Goal: Book appointment/travel/reservation

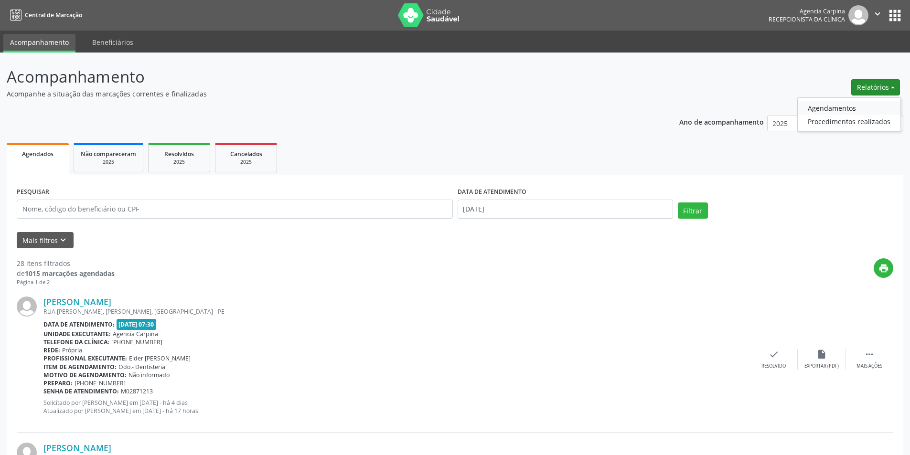
click at [851, 104] on link "Agendamentos" at bounding box center [849, 107] width 103 height 13
select select "7"
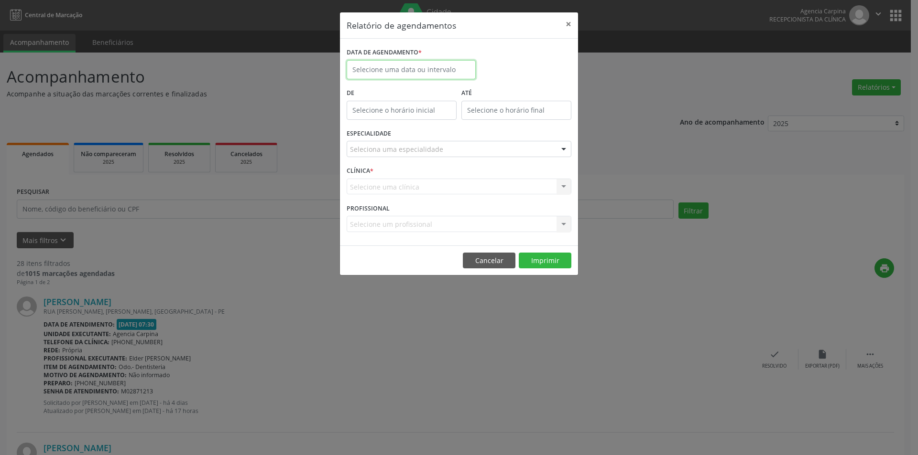
click at [460, 68] on input "text" at bounding box center [411, 69] width 129 height 19
click at [398, 178] on span "19" at bounding box center [399, 177] width 19 height 19
type input "[DATE]"
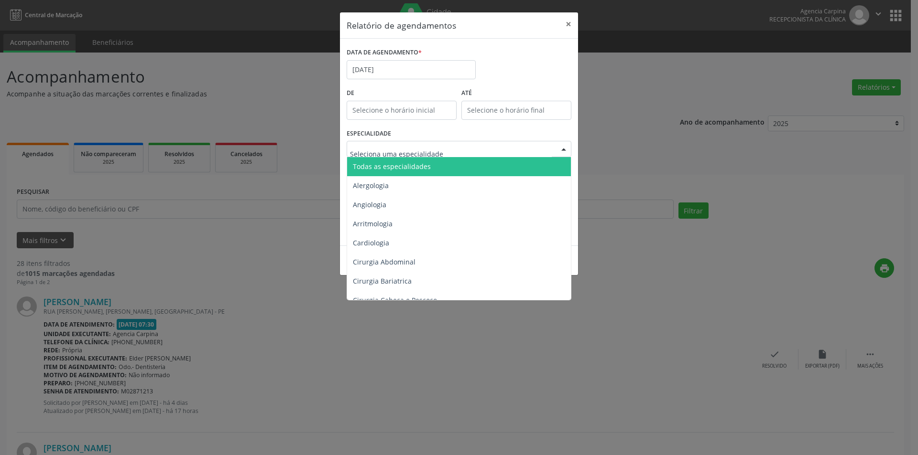
click at [564, 150] on div at bounding box center [563, 149] width 14 height 16
type input "cl"
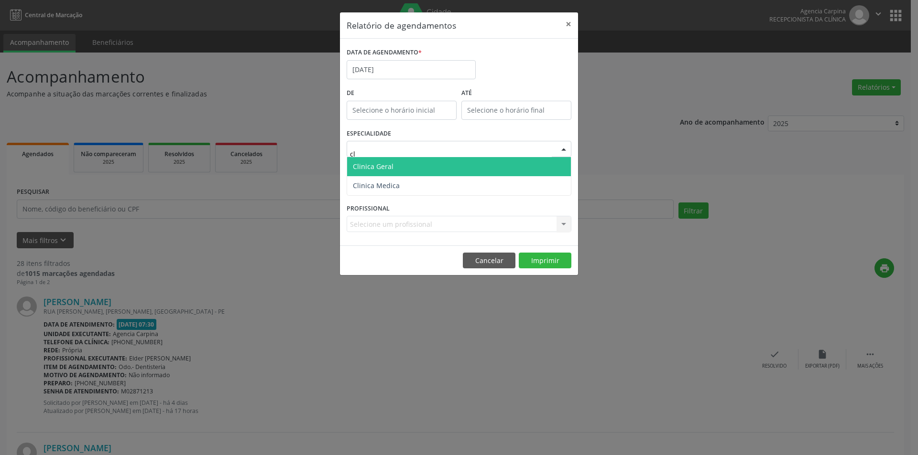
click at [501, 164] on span "Clinica Geral" at bounding box center [459, 166] width 224 height 19
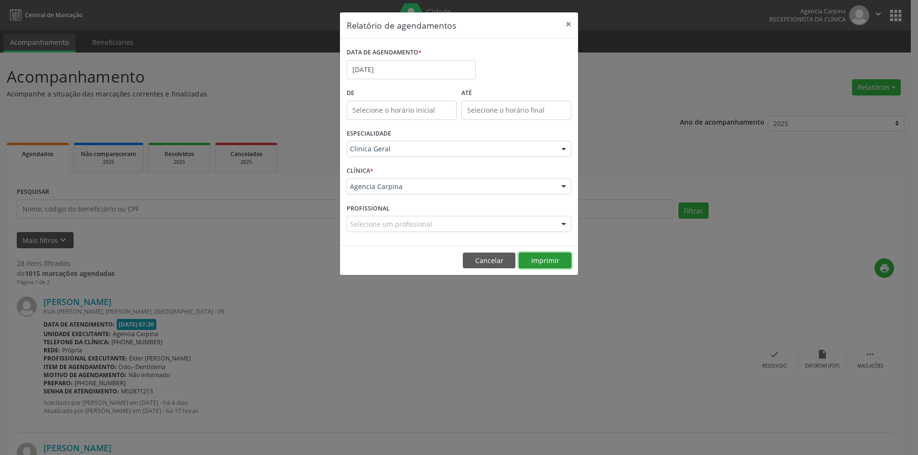
click at [542, 260] on button "Imprimir" at bounding box center [545, 261] width 53 height 16
click at [414, 69] on input "[DATE]" at bounding box center [411, 69] width 129 height 19
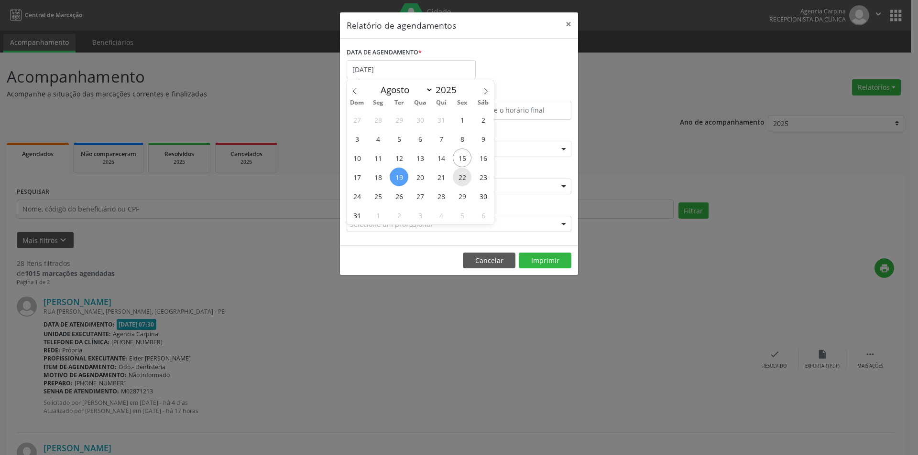
click at [465, 176] on span "22" at bounding box center [462, 177] width 19 height 19
type input "[DATE]"
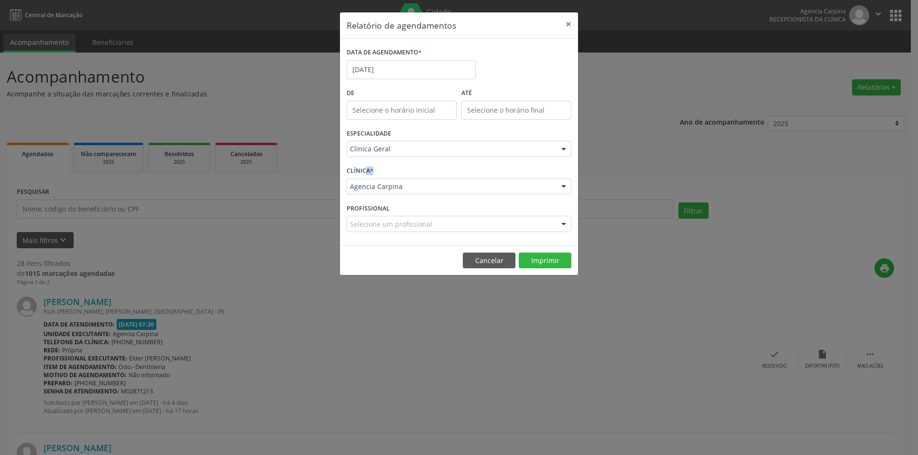
click at [465, 176] on div "CLÍNICA * Agencia Carpina Agencia Carpina Nenhum resultado encontrado para: " "…" at bounding box center [458, 182] width 229 height 37
click at [546, 258] on button "Imprimir" at bounding box center [545, 261] width 53 height 16
